Goal: Entertainment & Leisure: Consume media (video, audio)

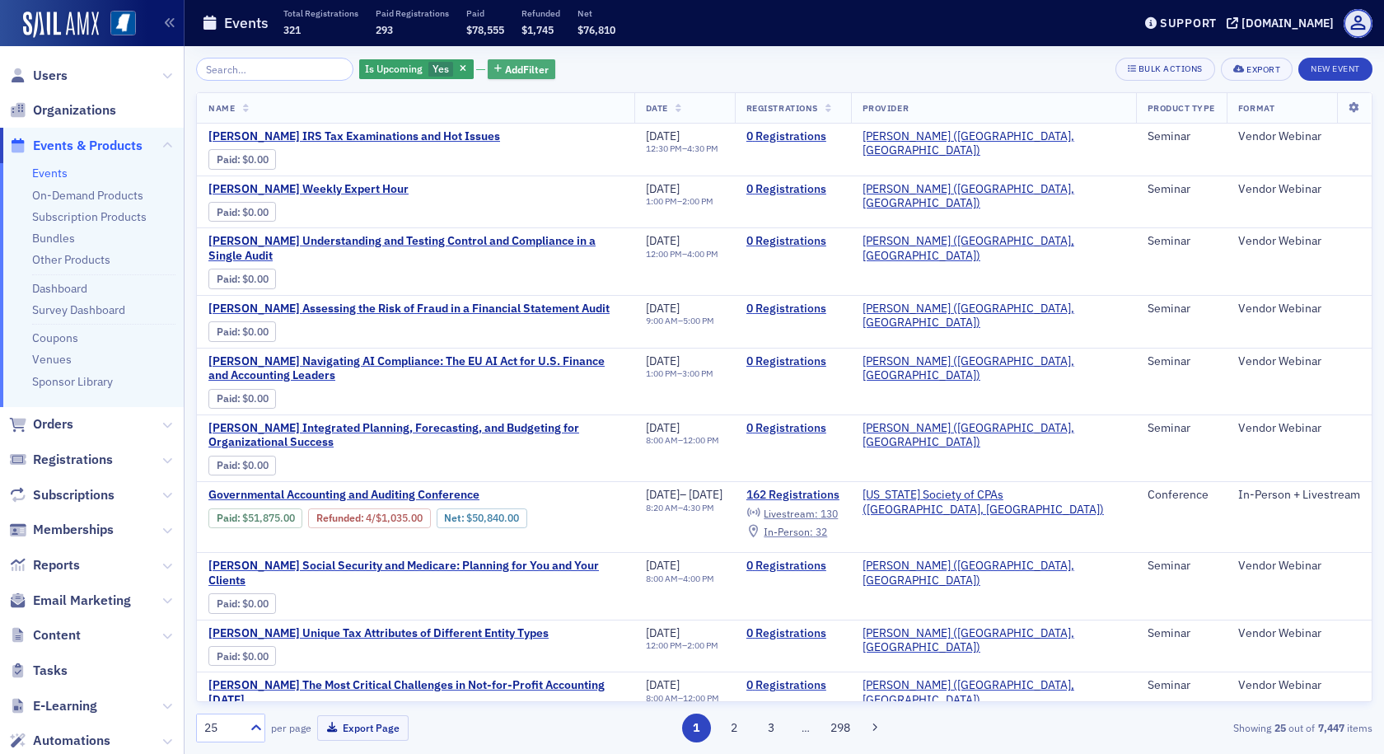
click at [505, 65] on span "Add Filter" at bounding box center [527, 69] width 44 height 15
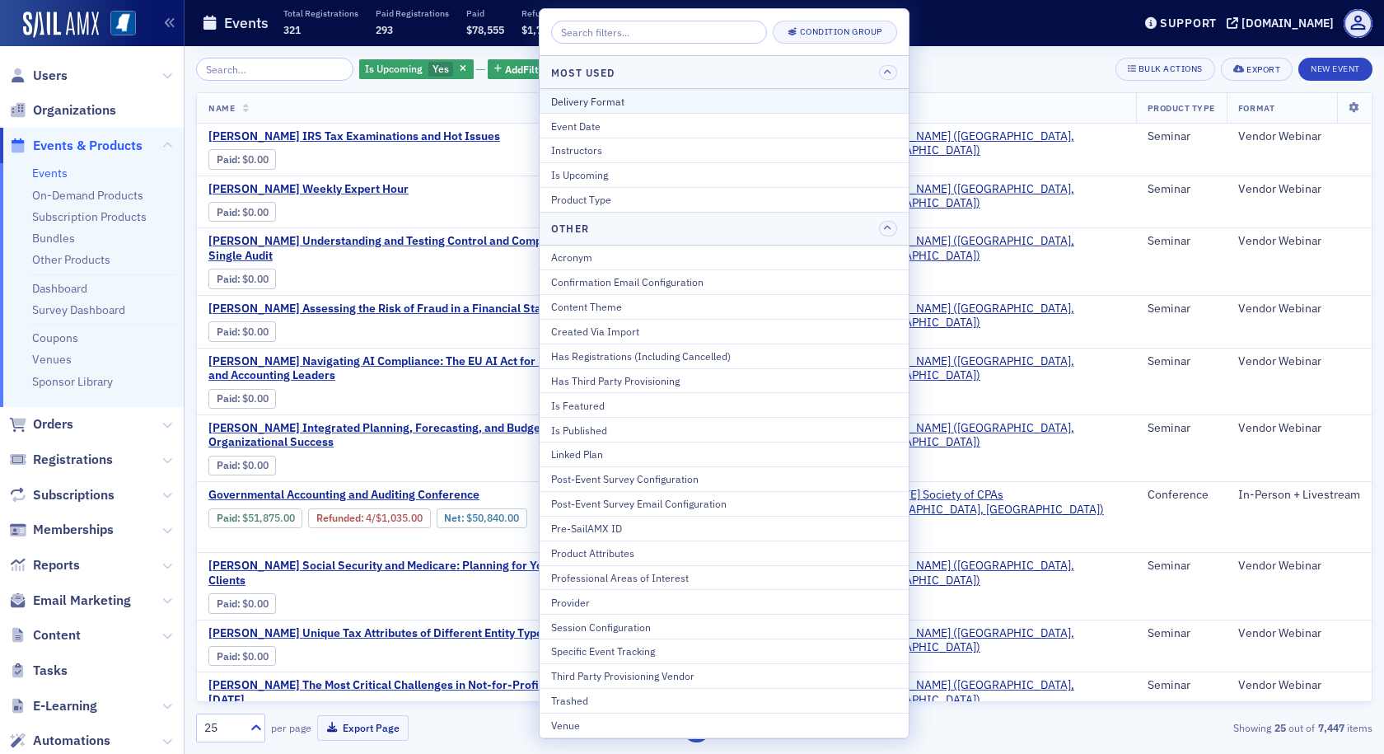
click at [558, 104] on div "Delivery Format" at bounding box center [724, 101] width 346 height 15
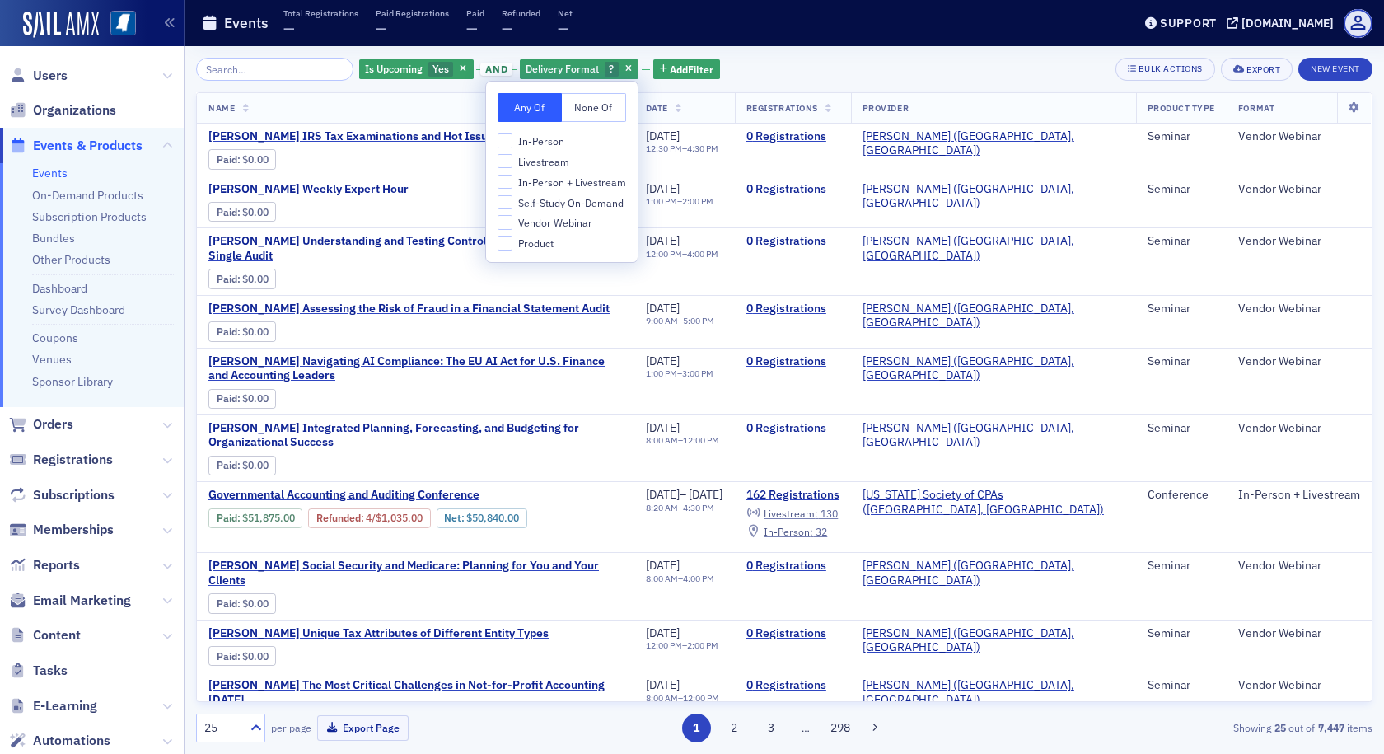
click at [530, 182] on span "In-Person + Livestream" at bounding box center [572, 182] width 108 height 14
click at [512, 182] on input "In-Person + Livestream" at bounding box center [504, 182] width 15 height 15
checkbox input "true"
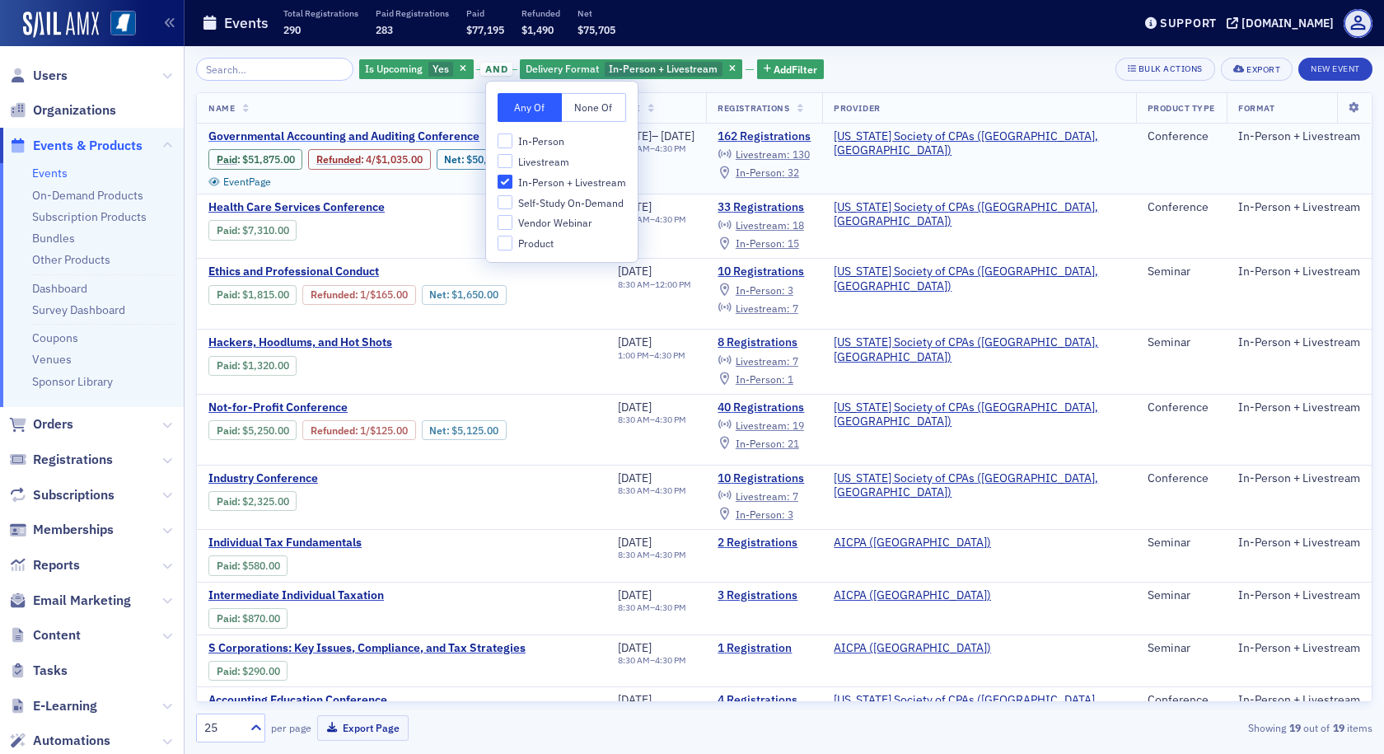
click at [362, 135] on span "Governmental Accounting and Auditing Conference" at bounding box center [346, 136] width 277 height 15
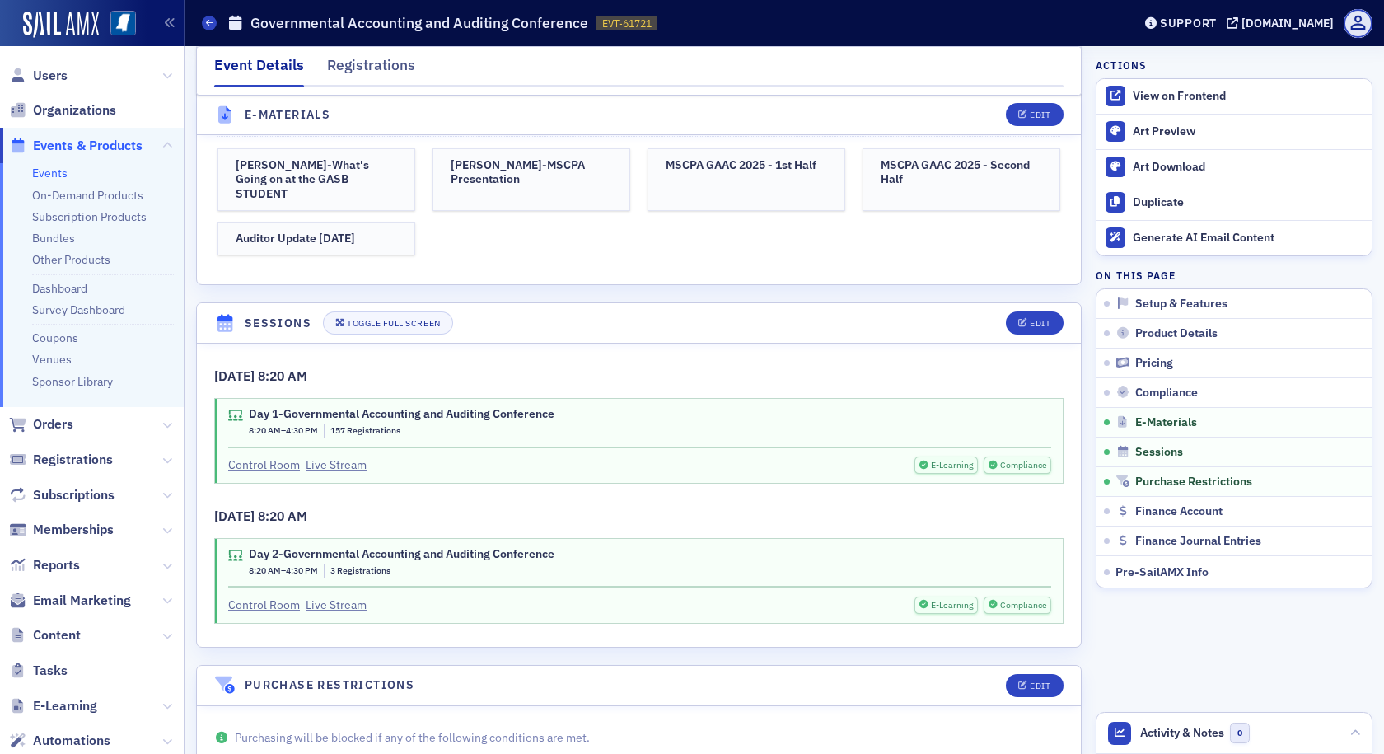
scroll to position [3377, 0]
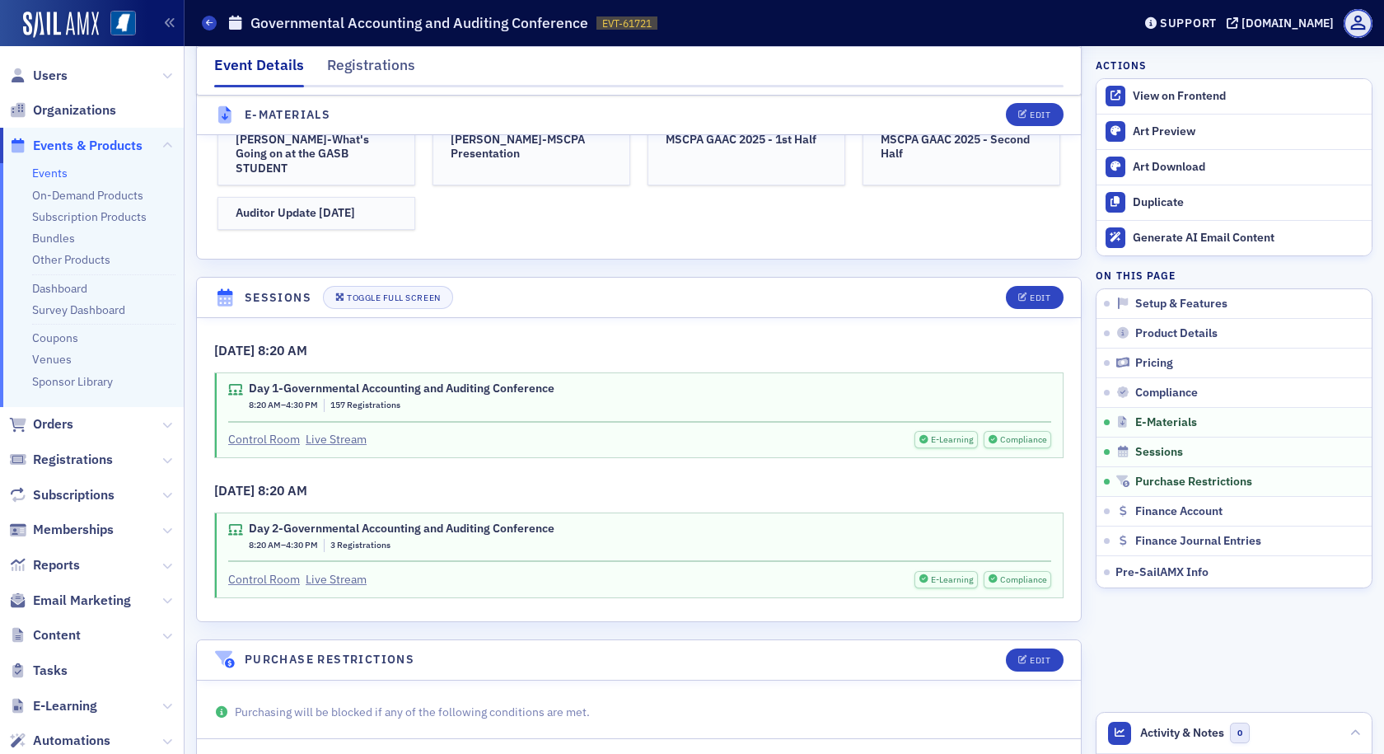
click at [546, 381] on div "Day 1-Governmental Accounting and Auditing Conference" at bounding box center [402, 388] width 306 height 15
click at [288, 431] on link "Control Room" at bounding box center [264, 439] width 72 height 17
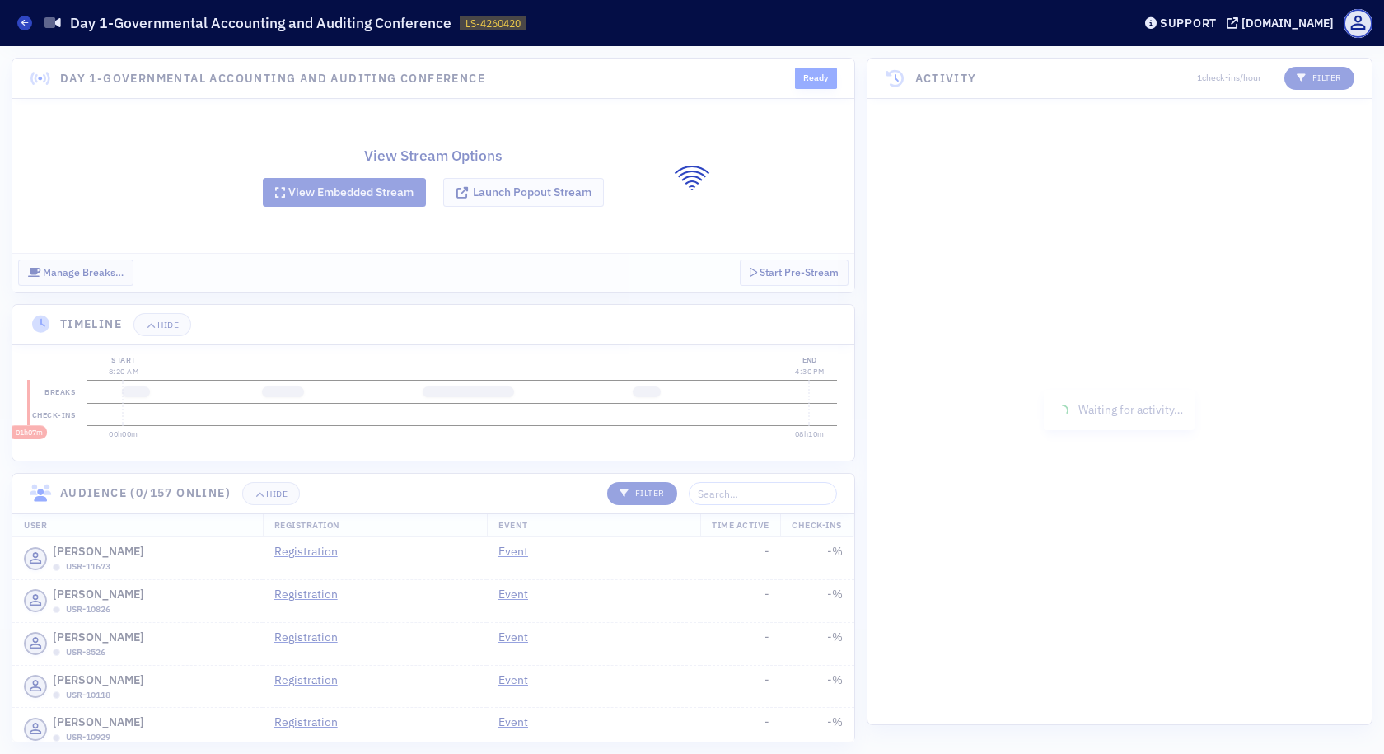
scroll to position [1349, 0]
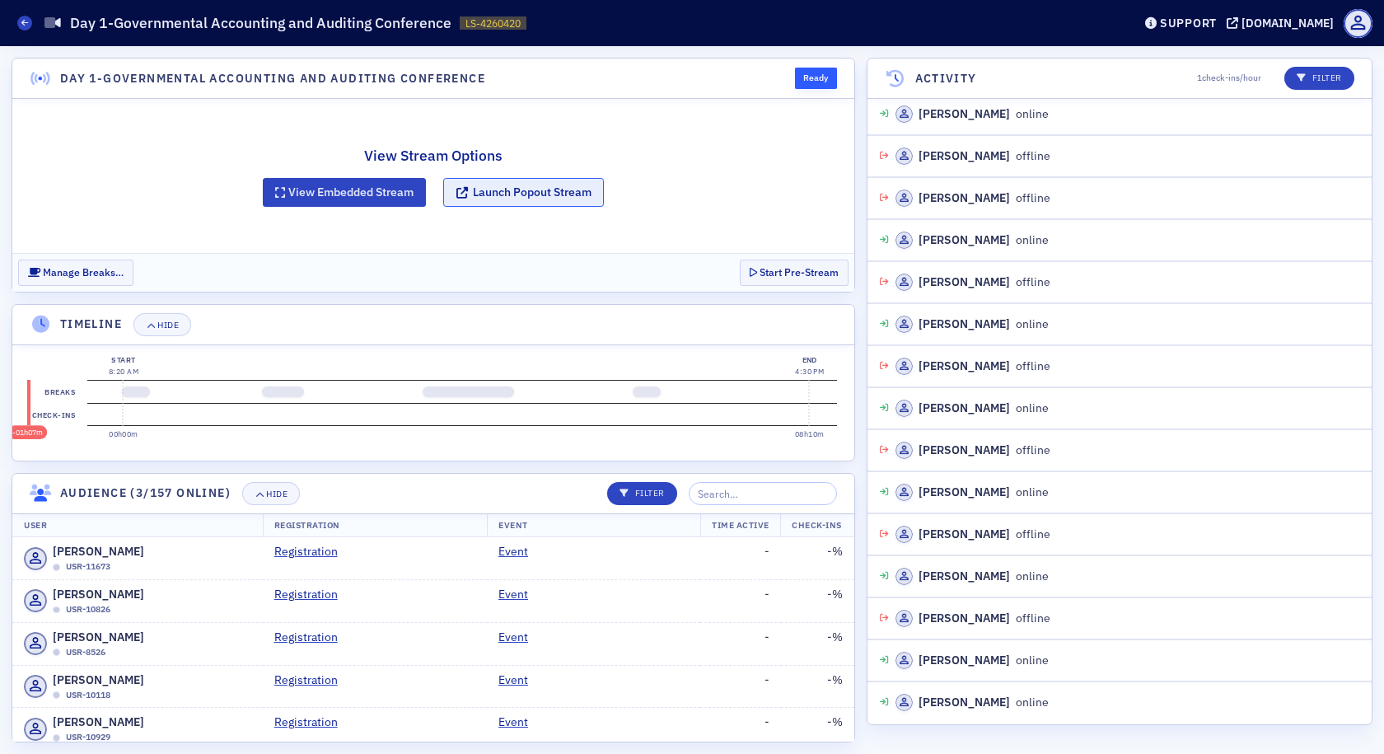
click at [529, 188] on button "Launch Popout Stream" at bounding box center [523, 192] width 161 height 29
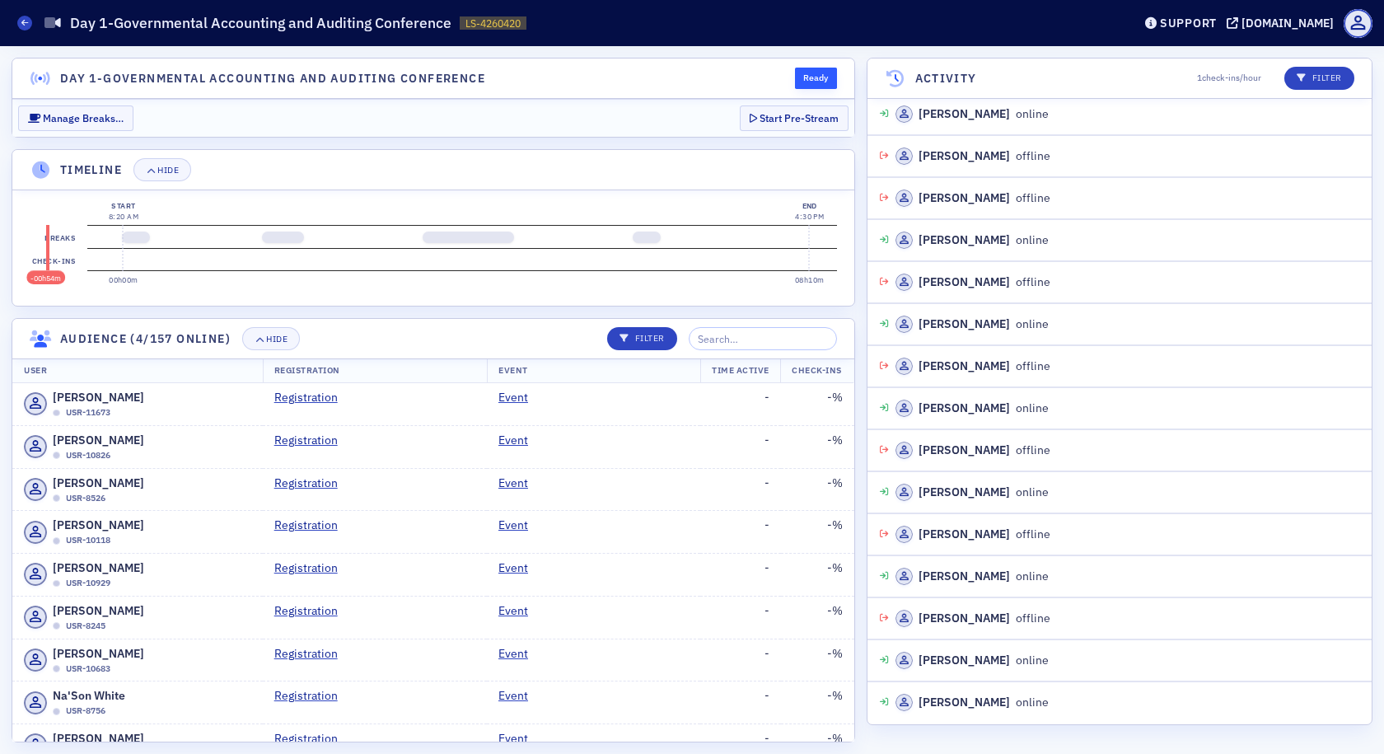
scroll to position [1391, 0]
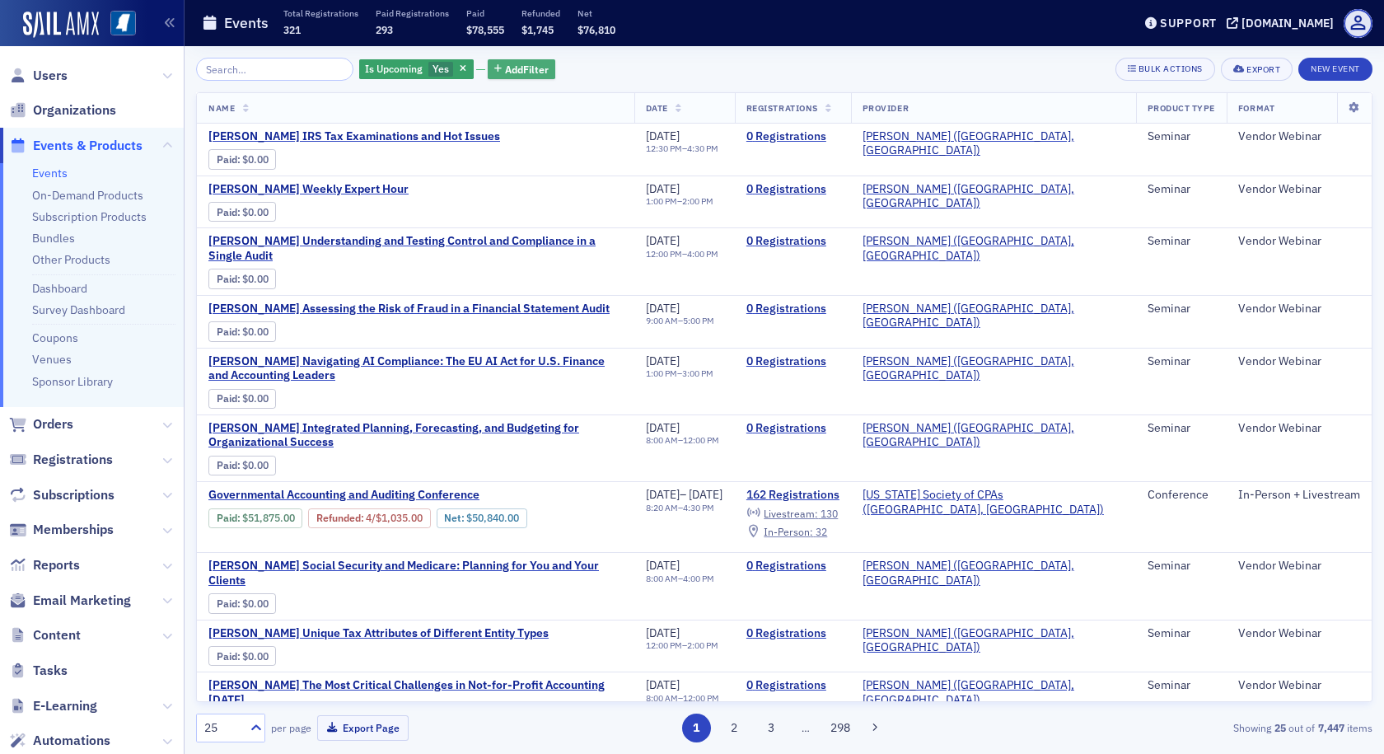
click at [505, 63] on span "Add Filter" at bounding box center [527, 69] width 44 height 15
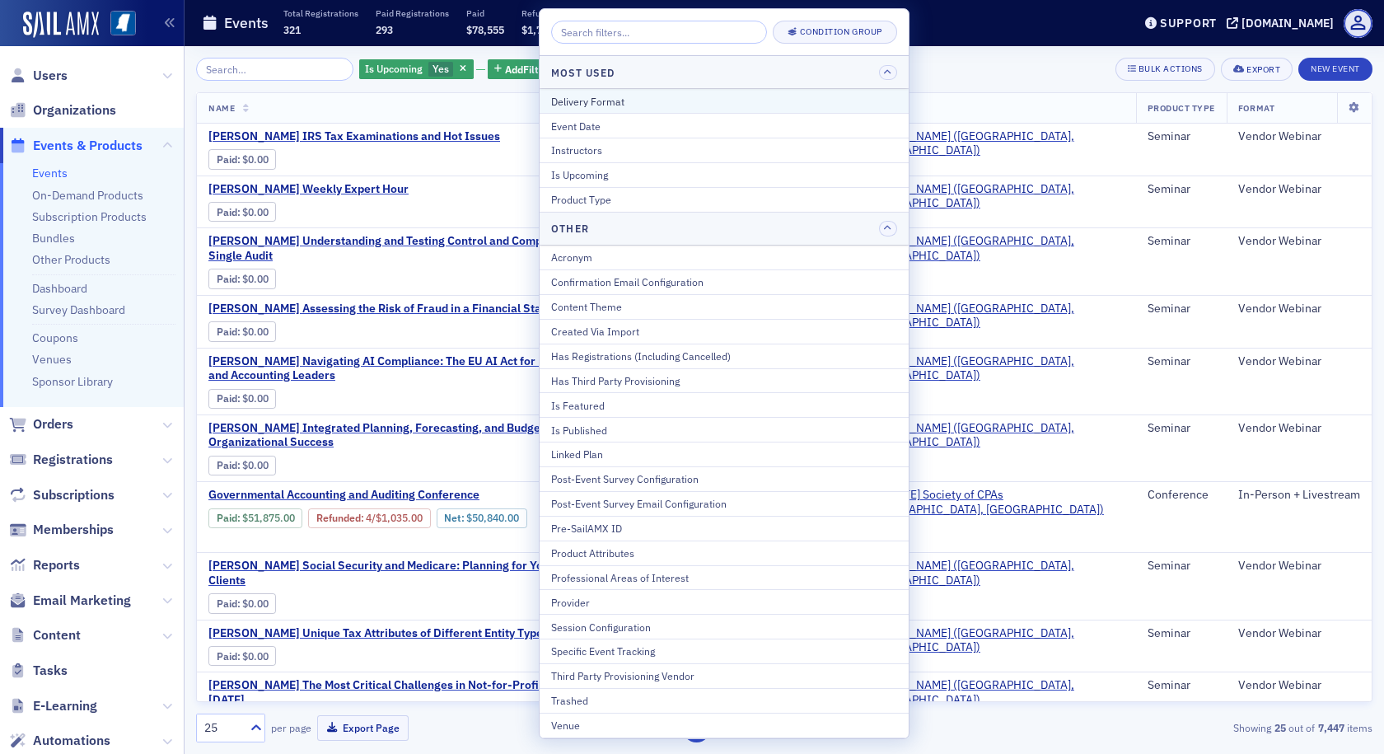
click at [560, 100] on div "Delivery Format" at bounding box center [724, 101] width 346 height 15
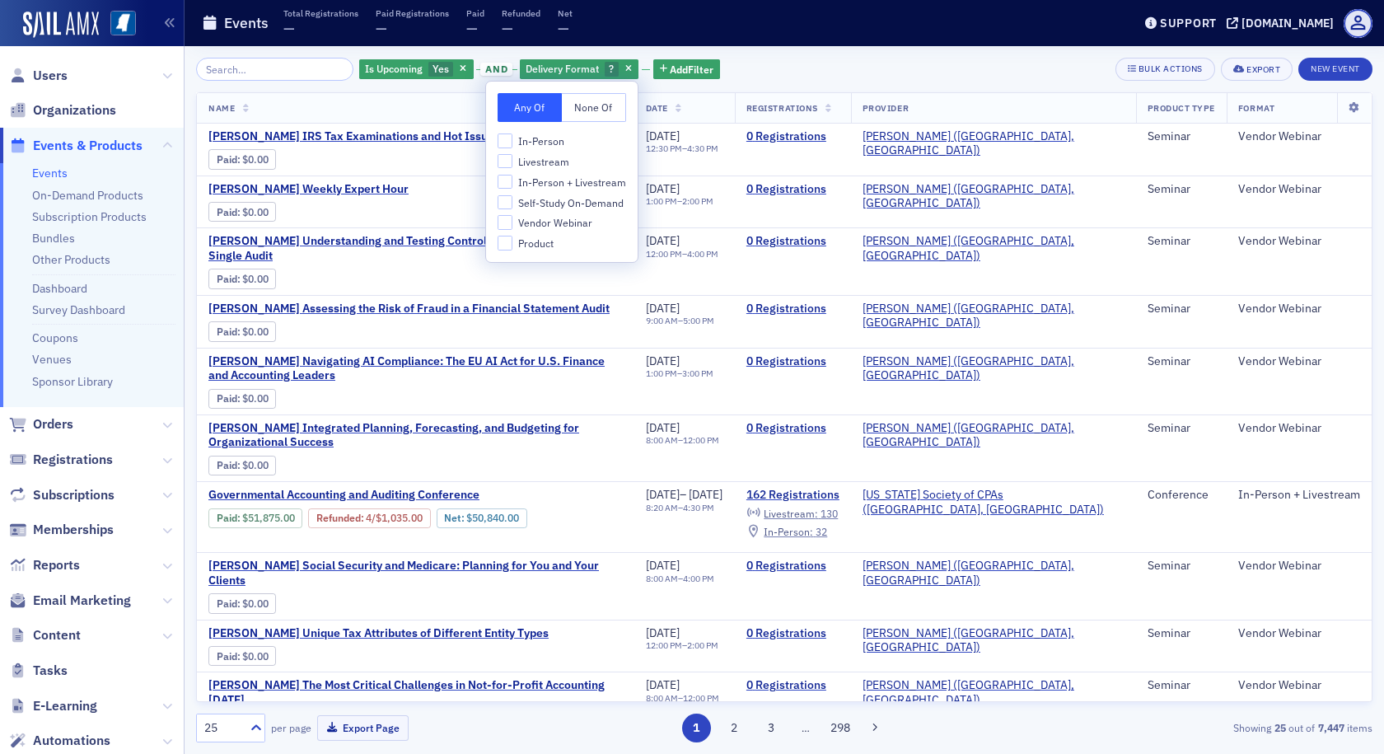
click at [558, 184] on span "In-Person + Livestream" at bounding box center [572, 182] width 108 height 14
click at [512, 184] on input "In-Person + Livestream" at bounding box center [504, 182] width 15 height 15
checkbox input "true"
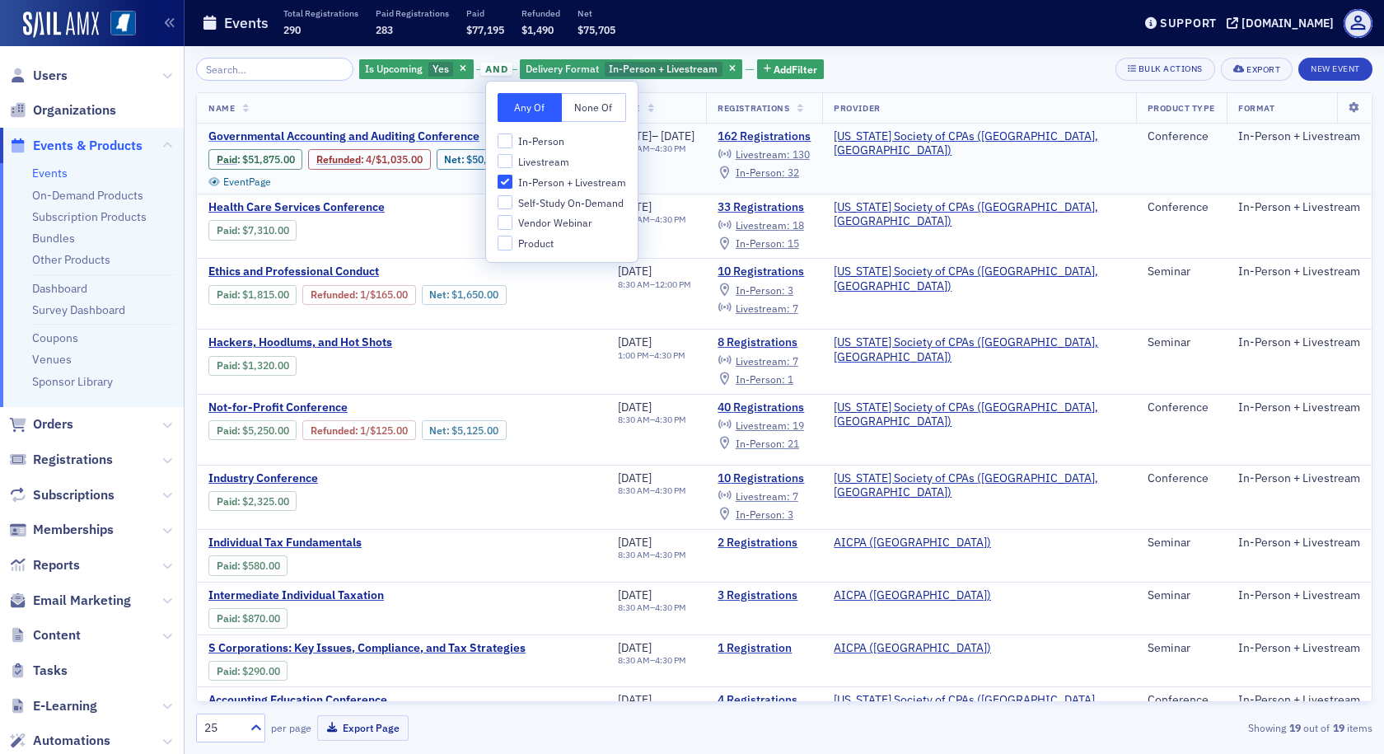
click at [357, 133] on span "Governmental Accounting and Auditing Conference" at bounding box center [346, 136] width 277 height 15
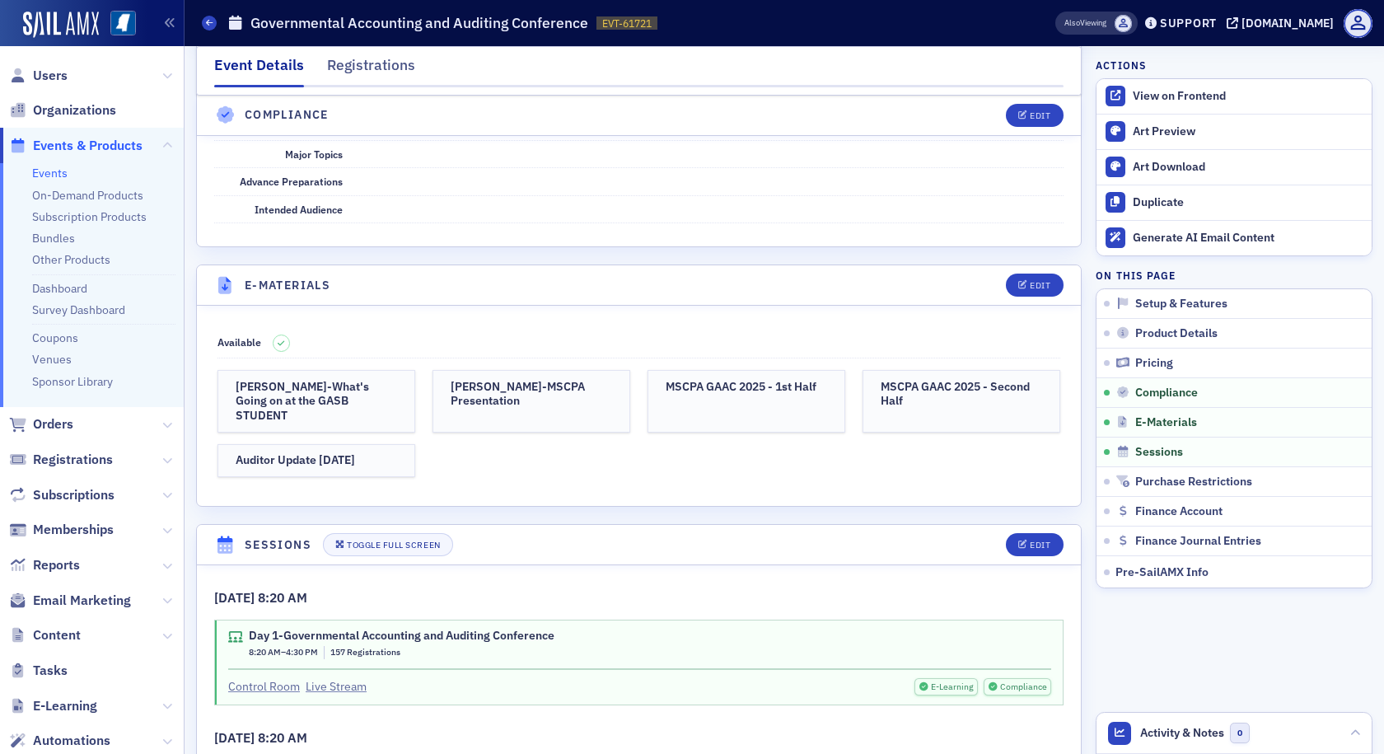
scroll to position [3377, 0]
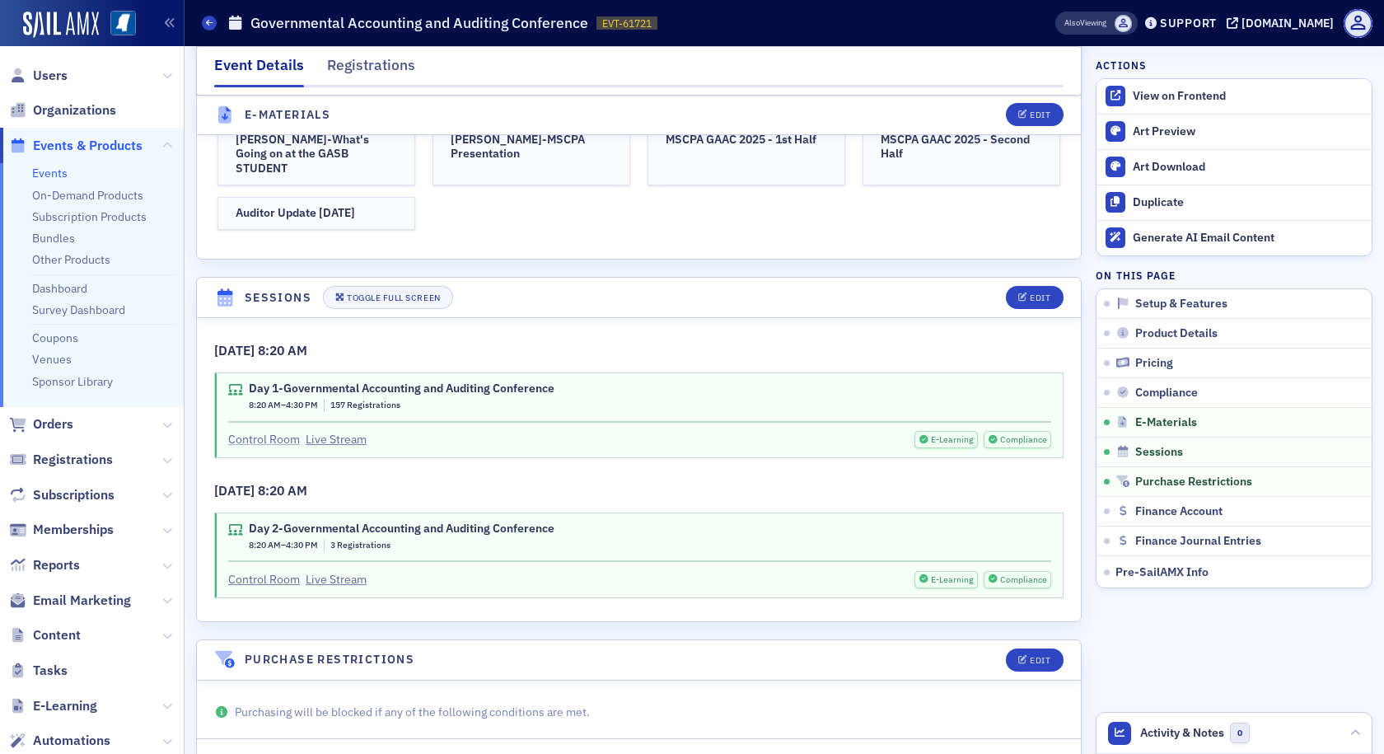
click at [278, 431] on link "Control Room" at bounding box center [264, 439] width 72 height 17
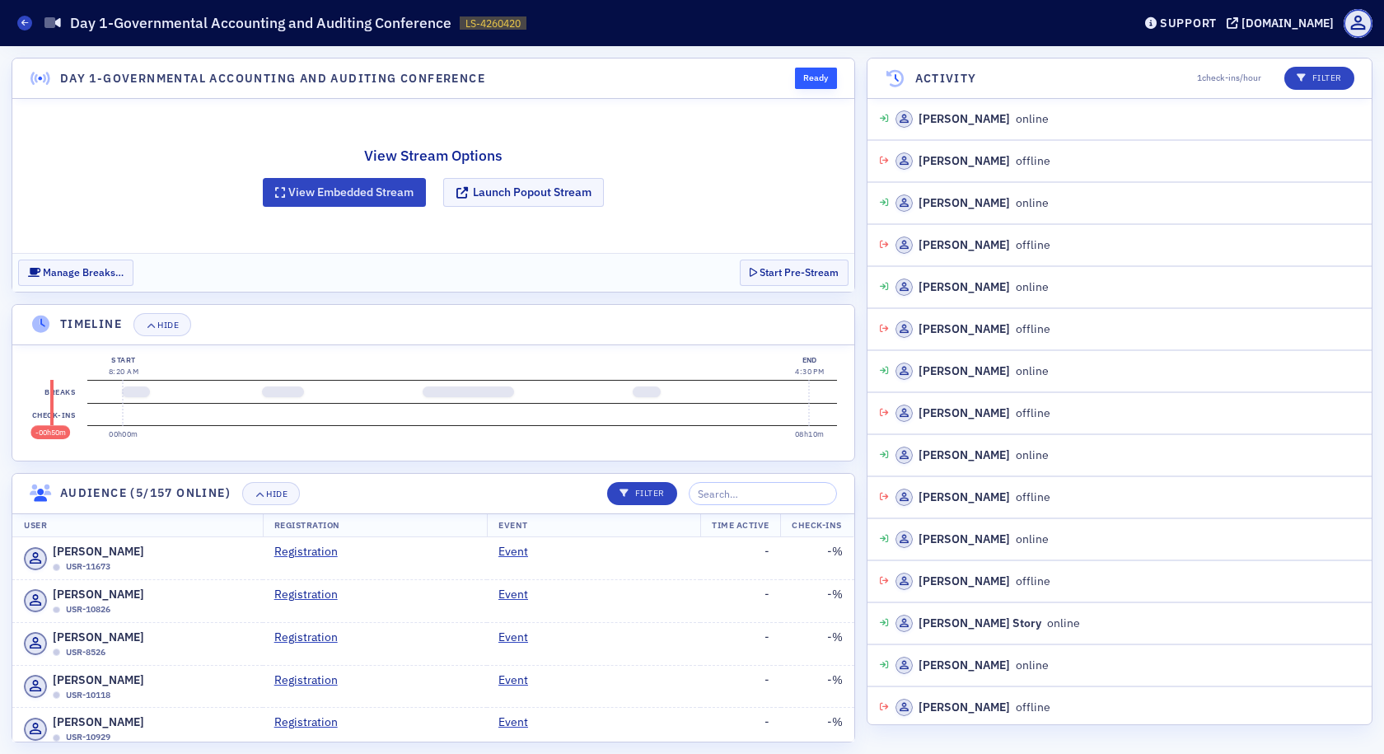
scroll to position [1433, 0]
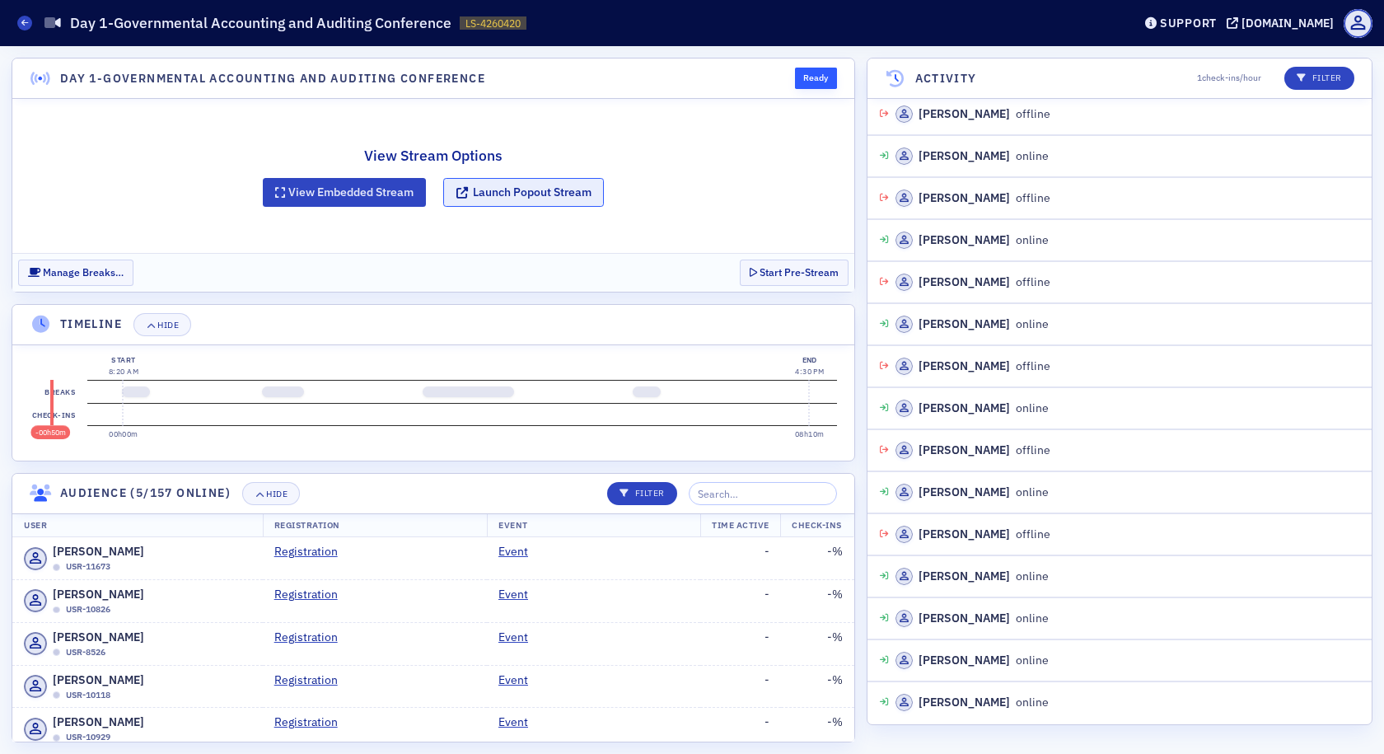
click at [493, 194] on button "Launch Popout Stream" at bounding box center [523, 192] width 161 height 29
